Goal: Find specific page/section

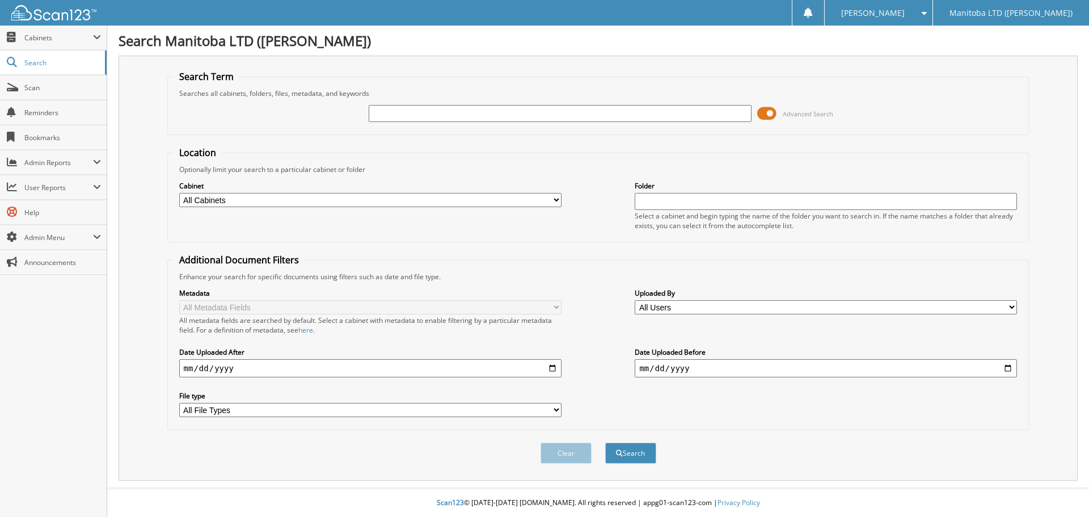
click at [457, 117] on input "text" at bounding box center [560, 113] width 382 height 17
type input "174680"
click at [605, 442] on button "Search" at bounding box center [630, 452] width 51 height 21
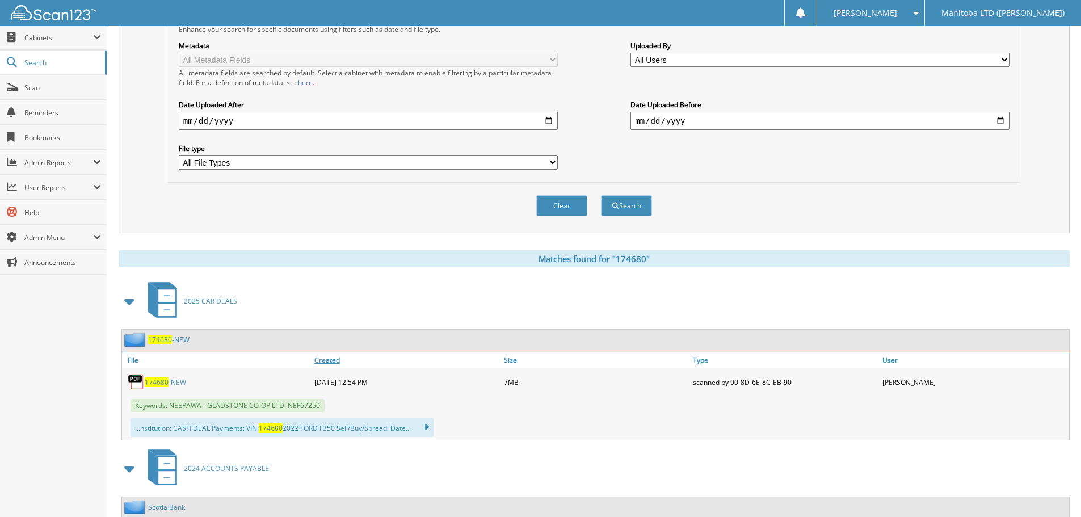
scroll to position [284, 0]
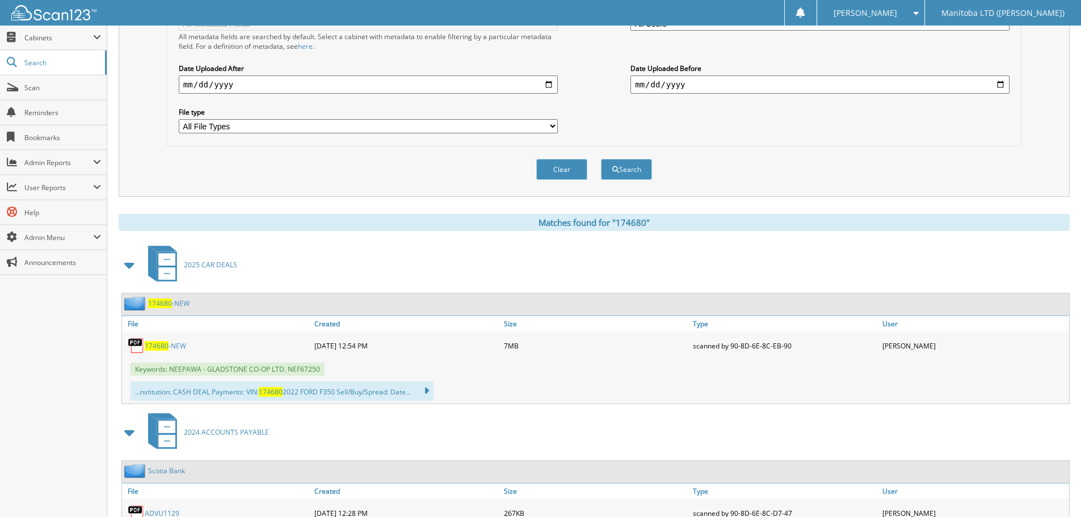
click at [158, 347] on span "174680" at bounding box center [157, 346] width 24 height 10
